Goal: Task Accomplishment & Management: Manage account settings

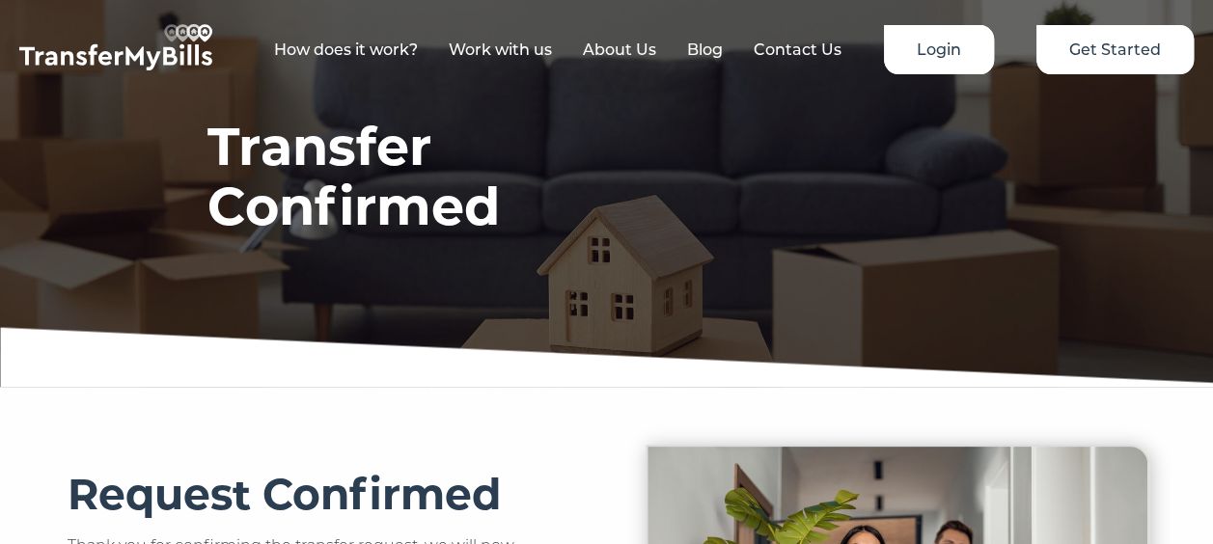
click at [935, 48] on link "Login" at bounding box center [939, 49] width 110 height 49
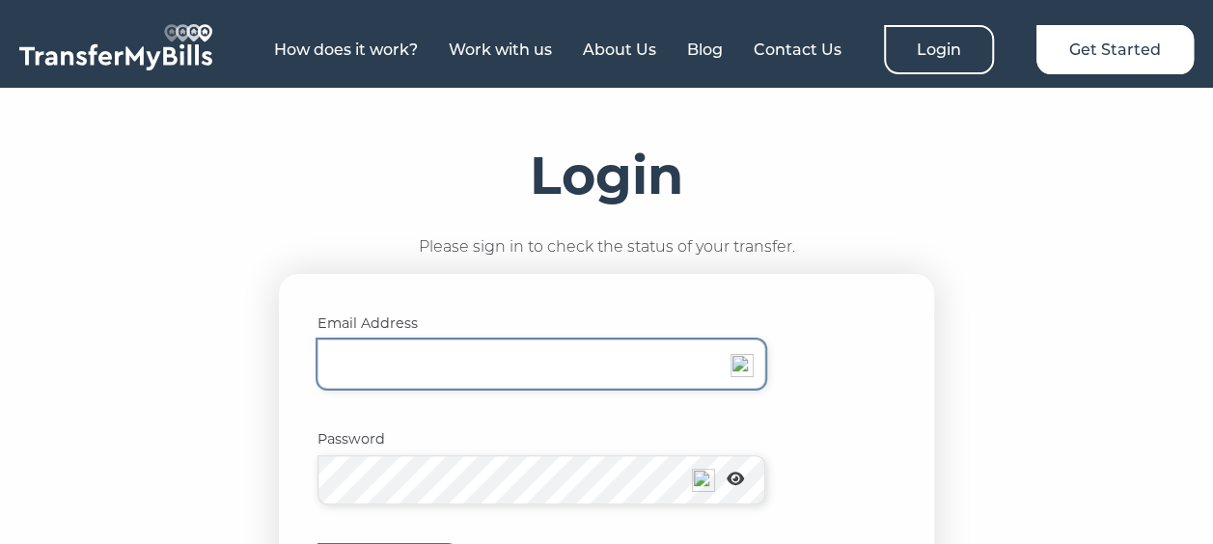
type input "lisa-crook@sky.com"
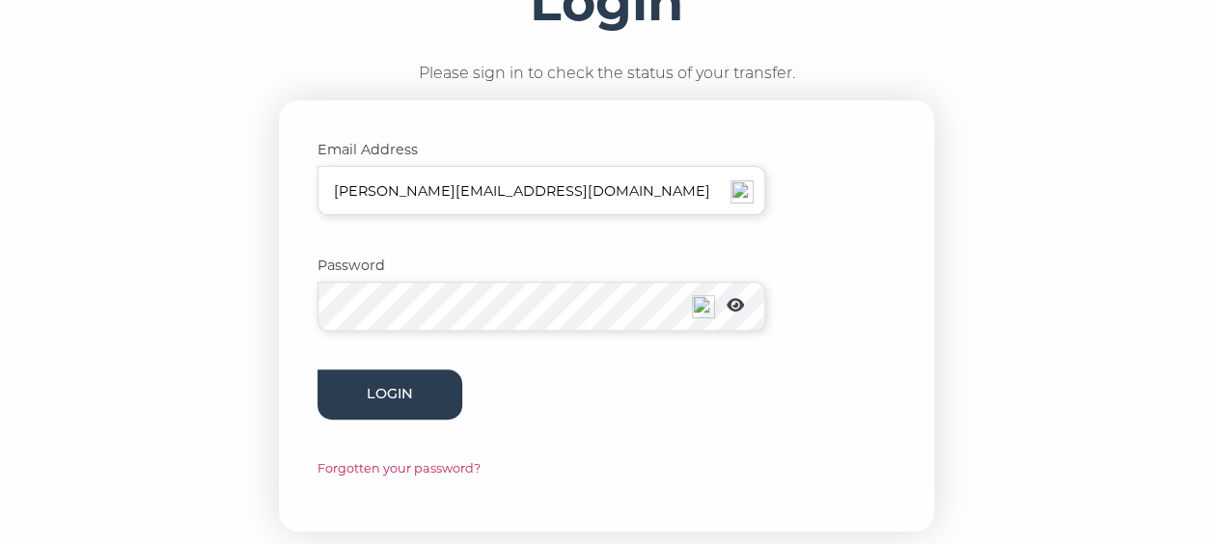
scroll to position [193, 0]
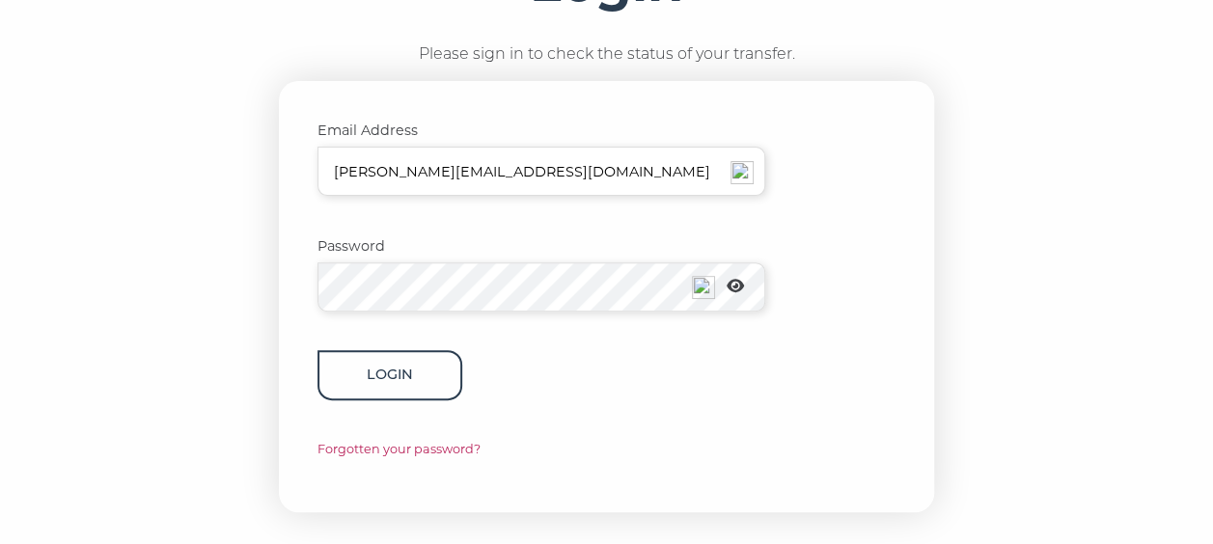
click at [413, 374] on button "Login" at bounding box center [389, 374] width 145 height 49
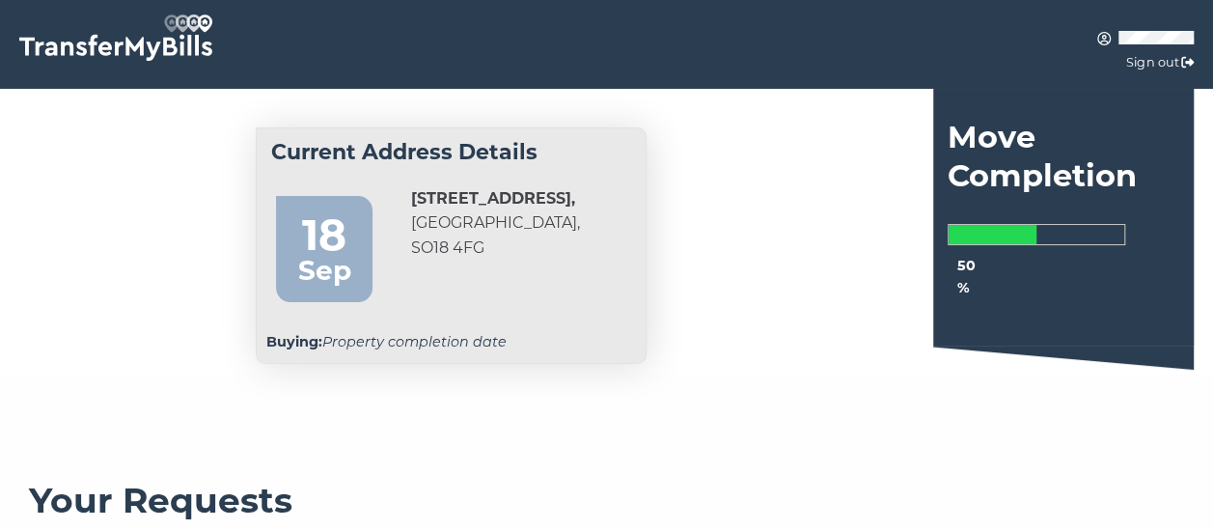
click at [1099, 37] on icon at bounding box center [1104, 39] width 14 height 14
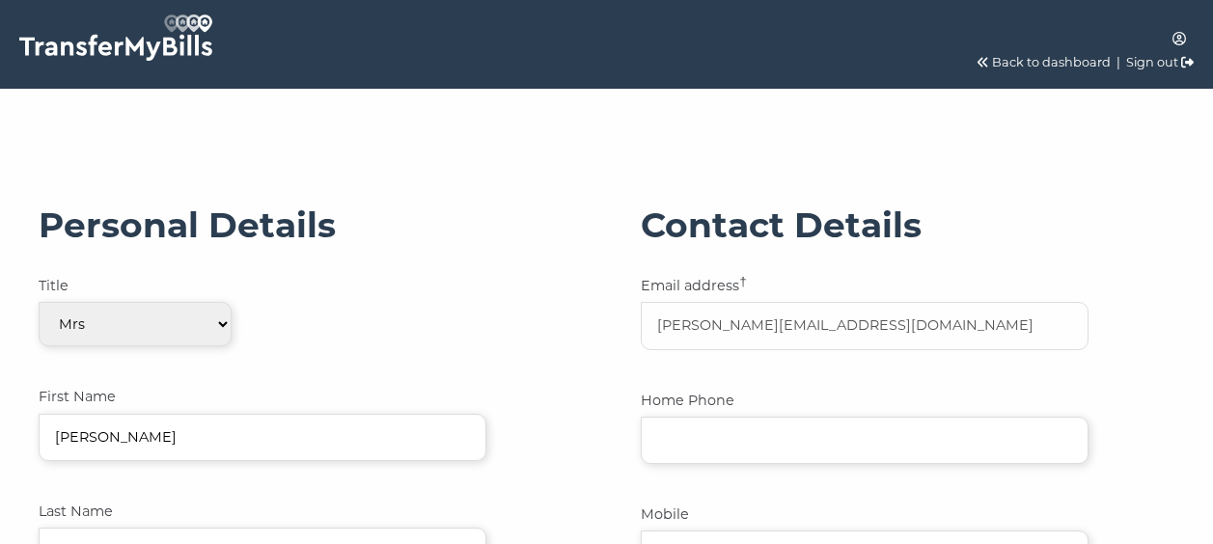
select select "1"
